Goal: Task Accomplishment & Management: Manage account settings

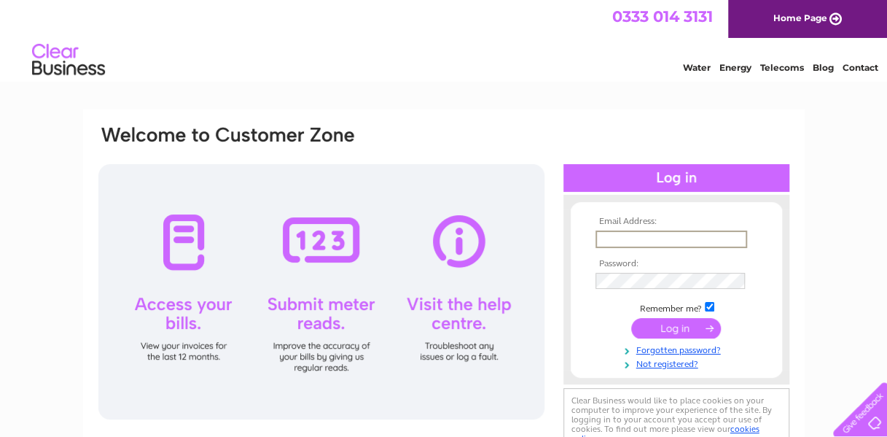
type input "info@nv-hair.com"
click at [668, 351] on link "Forgotten password?" at bounding box center [679, 348] width 166 height 14
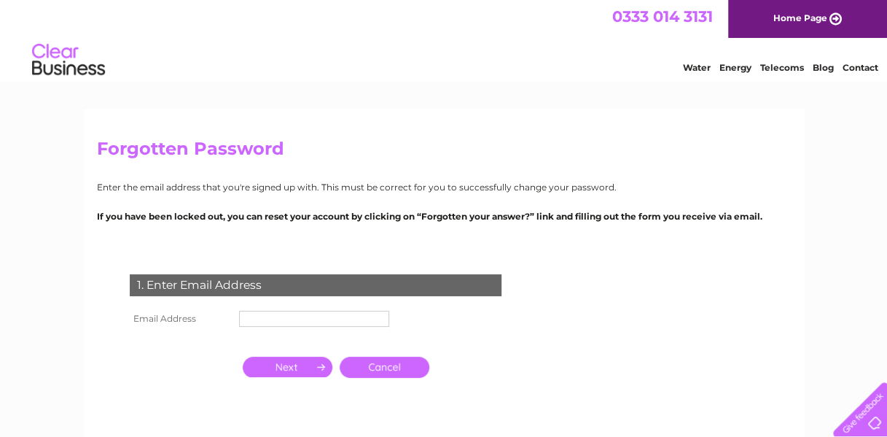
click at [376, 324] on input "text" at bounding box center [314, 319] width 150 height 16
type input "[EMAIL_ADDRESS][DOMAIN_NAME]"
click at [303, 358] on td at bounding box center [287, 367] width 97 height 28
click at [305, 370] on input "button" at bounding box center [288, 367] width 90 height 20
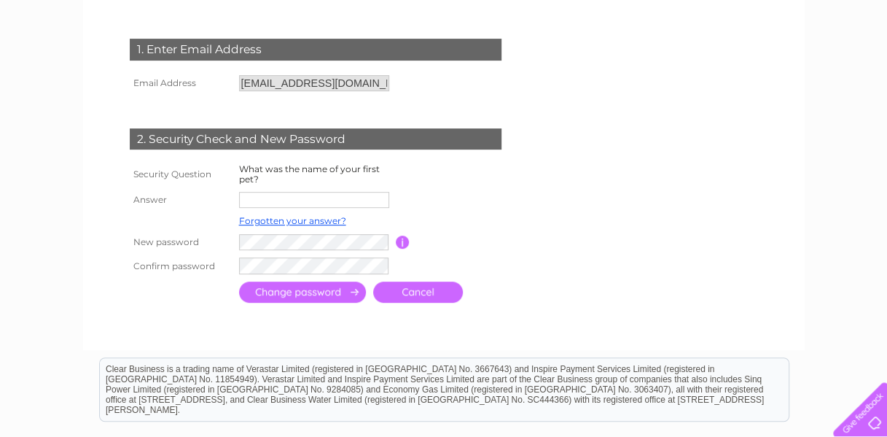
scroll to position [236, 0]
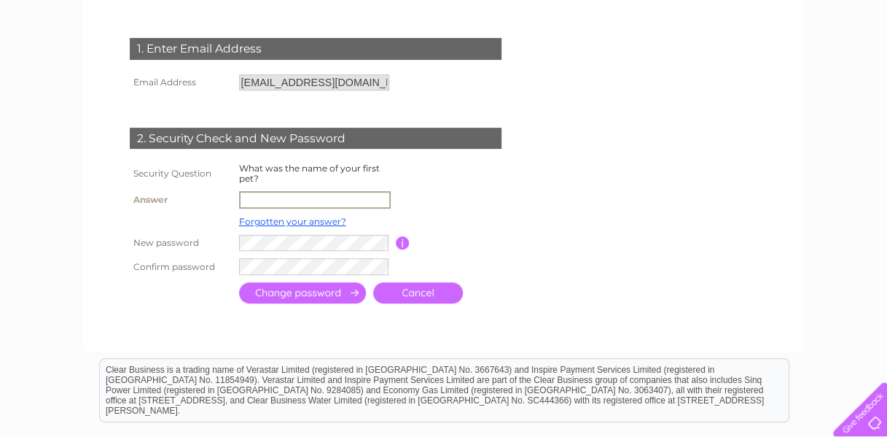
click at [331, 205] on input "text" at bounding box center [315, 200] width 152 height 18
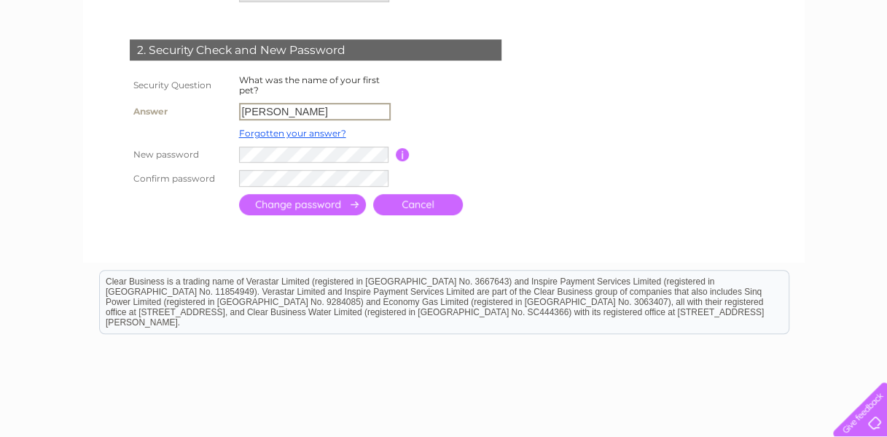
scroll to position [327, 0]
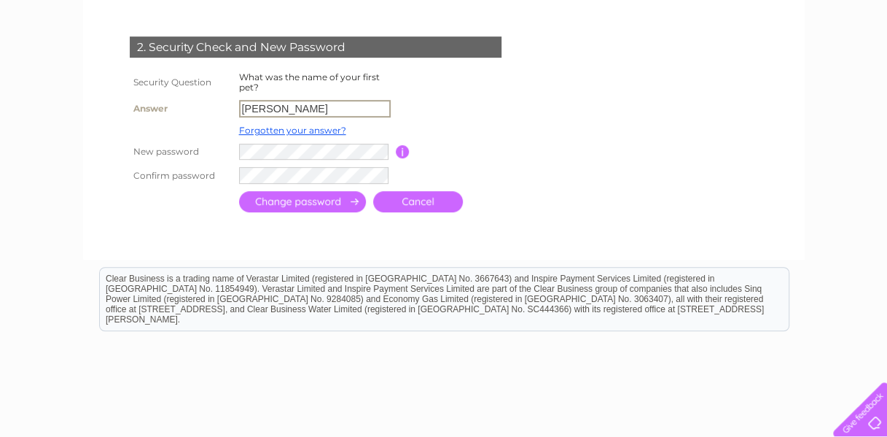
type input "[PERSON_NAME]"
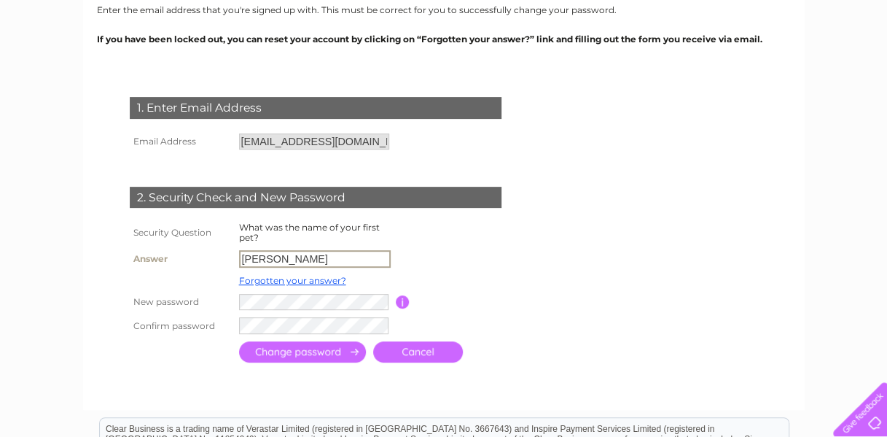
scroll to position [157, 0]
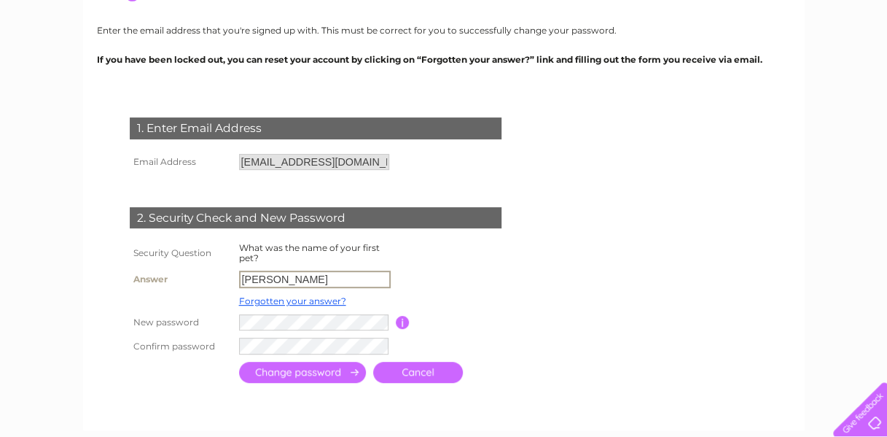
click at [457, 378] on link "Cancel" at bounding box center [418, 372] width 90 height 21
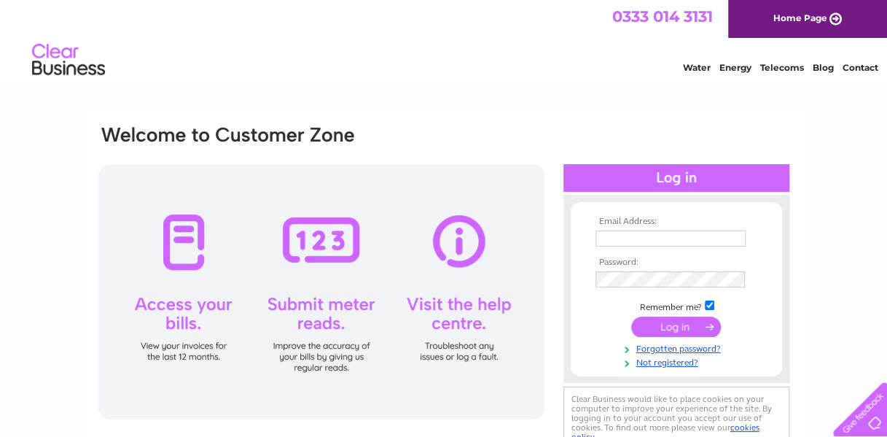
click at [798, 23] on link "Home Page" at bounding box center [807, 19] width 159 height 38
click at [841, 15] on link "Home Page" at bounding box center [807, 19] width 159 height 38
